Goal: Connect with others: Connect with others

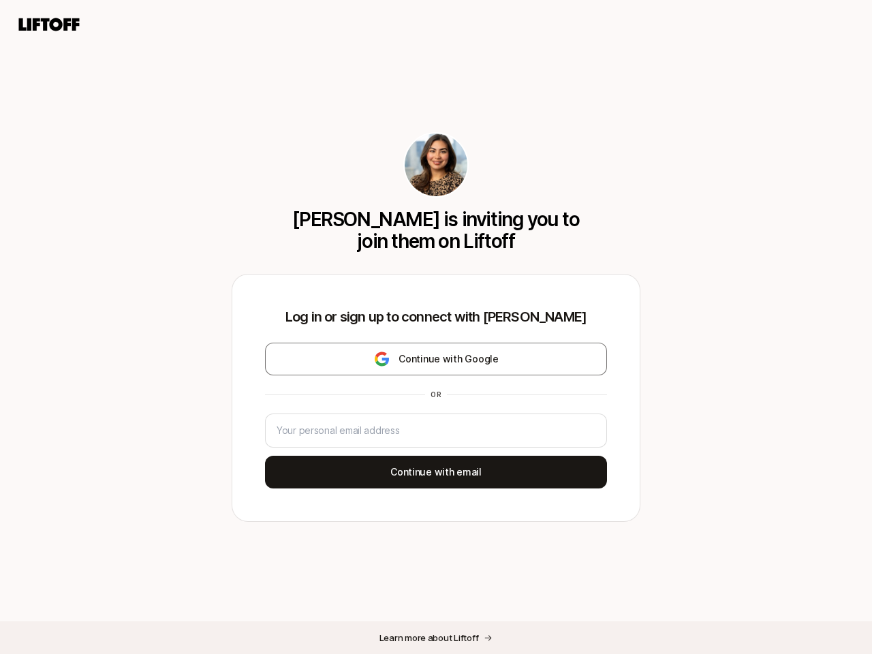
click at [436, 327] on div "Log in or sign up to connect with [PERSON_NAME] Continue with Google or Continu…" at bounding box center [435, 398] width 407 height 247
click at [49, 25] on icon at bounding box center [48, 24] width 65 height 19
click at [436, 359] on div "[PERSON_NAME] is inviting you to join them on Liftoff Log in or sign up to conn…" at bounding box center [436, 327] width 872 height 654
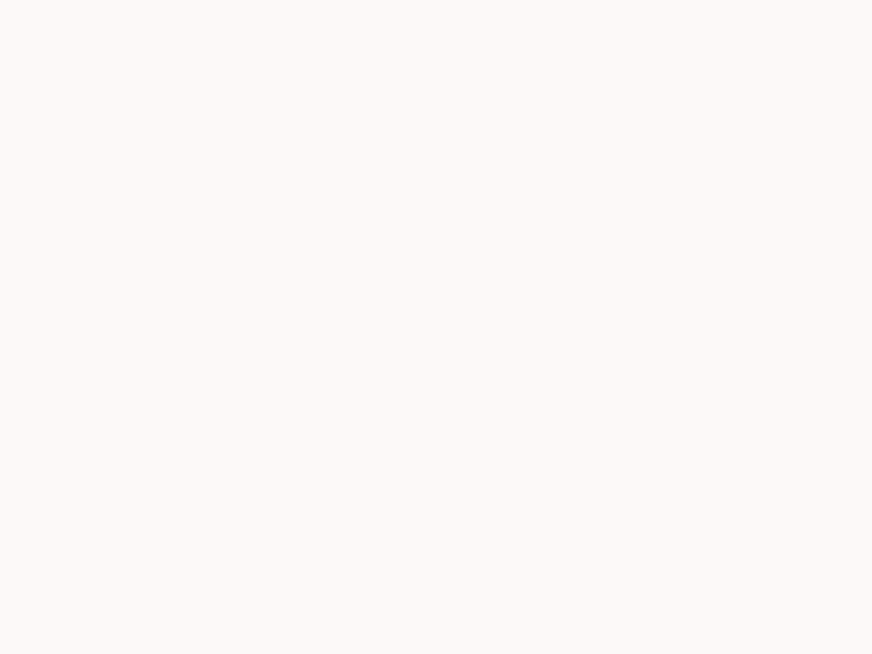
click at [436, 472] on div at bounding box center [436, 327] width 872 height 654
click at [436, 638] on div at bounding box center [436, 327] width 872 height 654
